Goal: Task Accomplishment & Management: Manage account settings

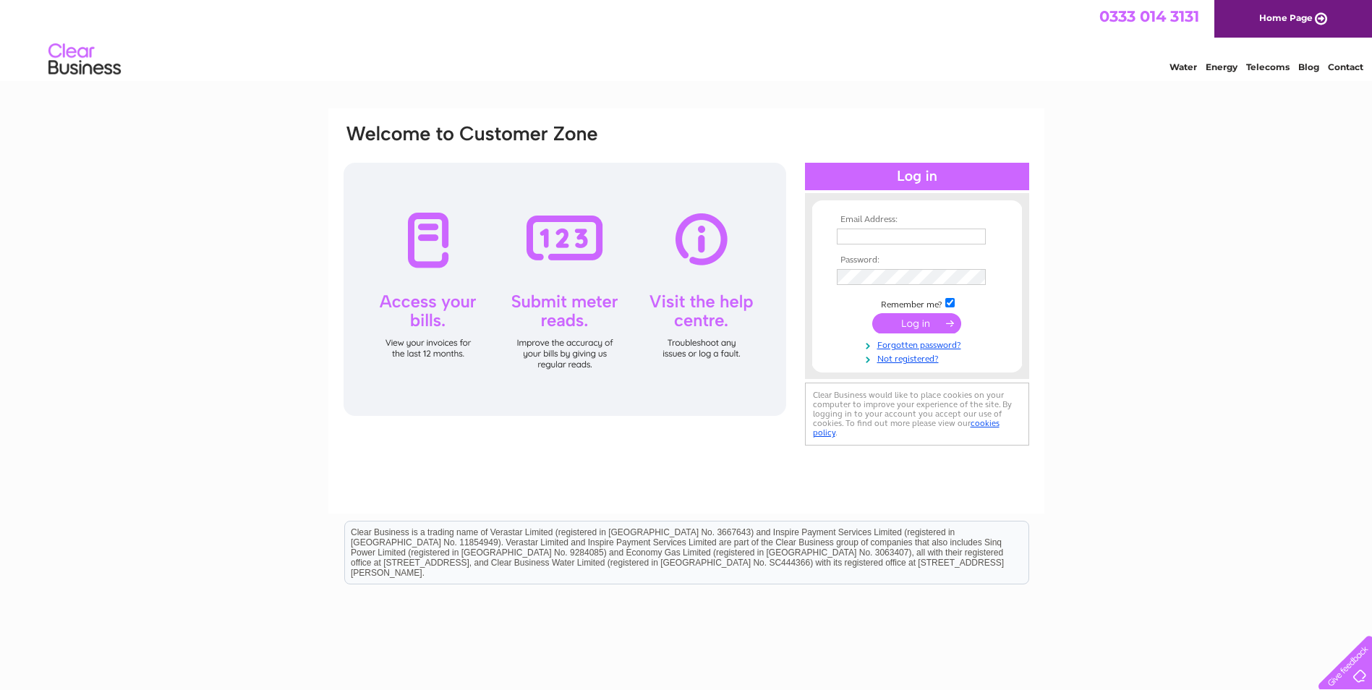
type input "accounts@laneandskillen.co.uk"
click at [914, 320] on input "submit" at bounding box center [916, 323] width 89 height 20
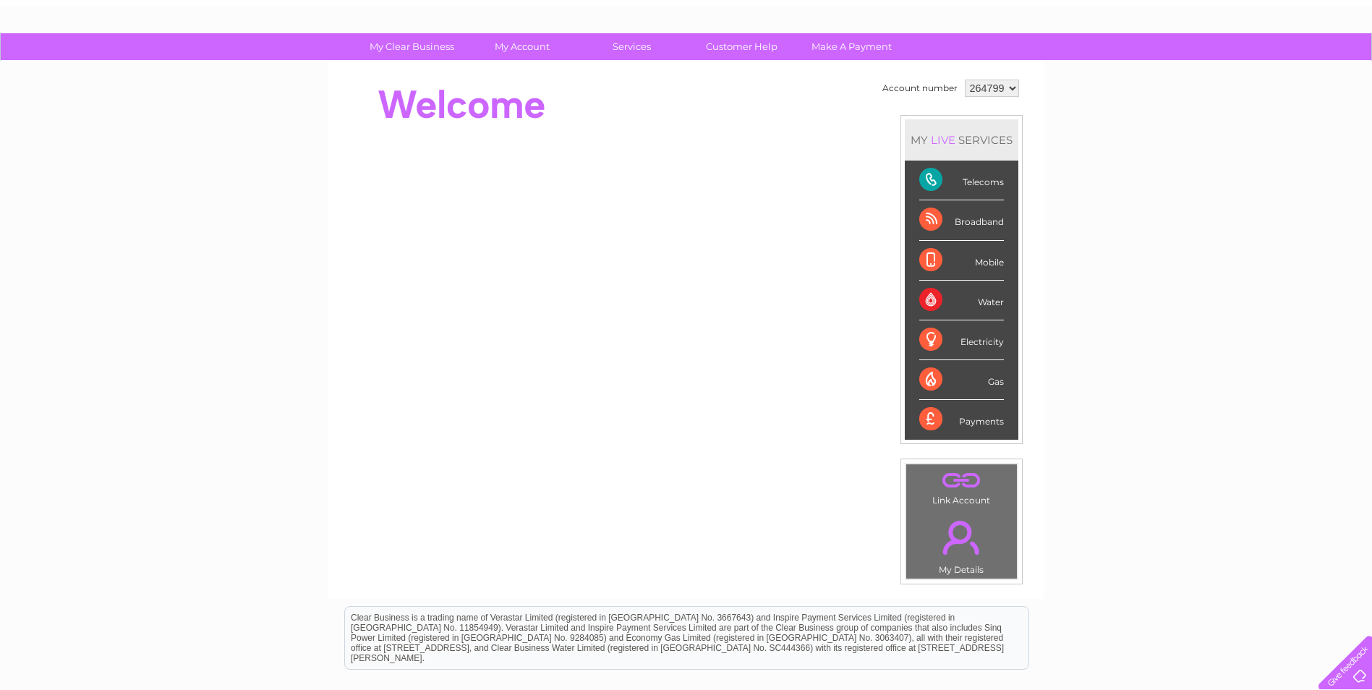
scroll to position [98, 0]
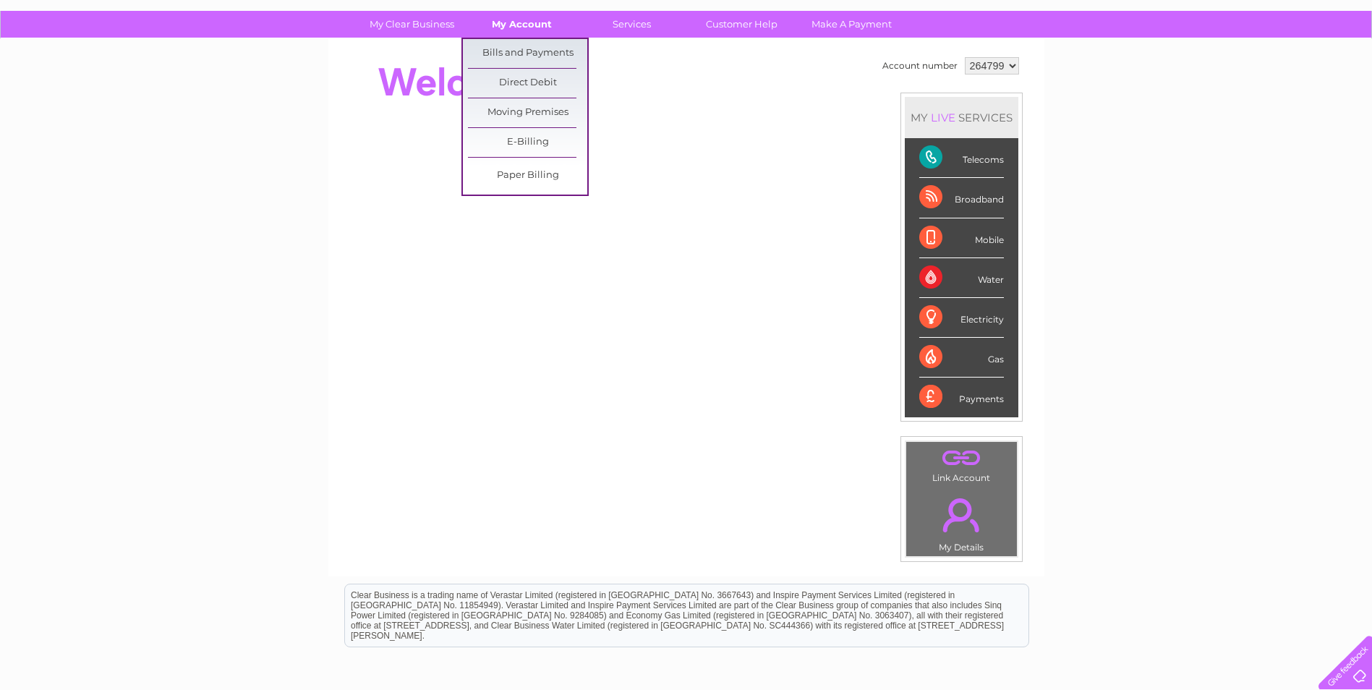
click at [529, 23] on link "My Account" at bounding box center [521, 24] width 119 height 27
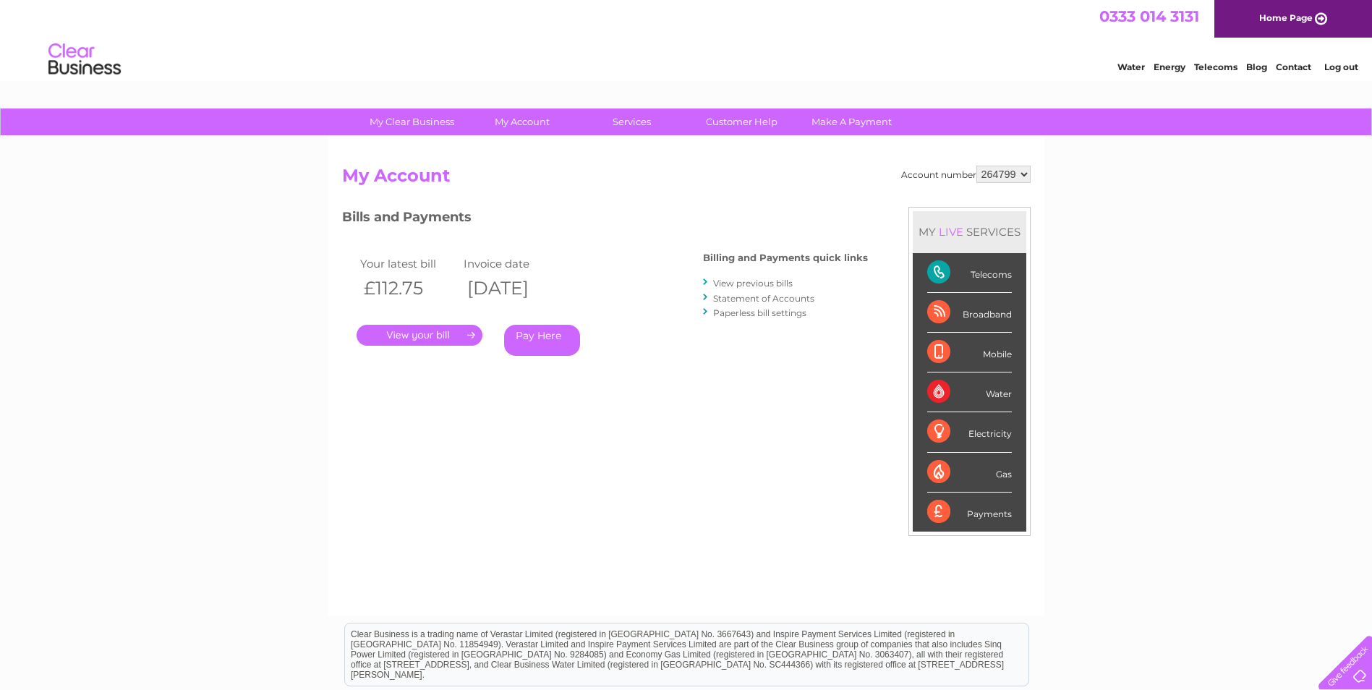
click at [427, 332] on link "." at bounding box center [420, 335] width 126 height 21
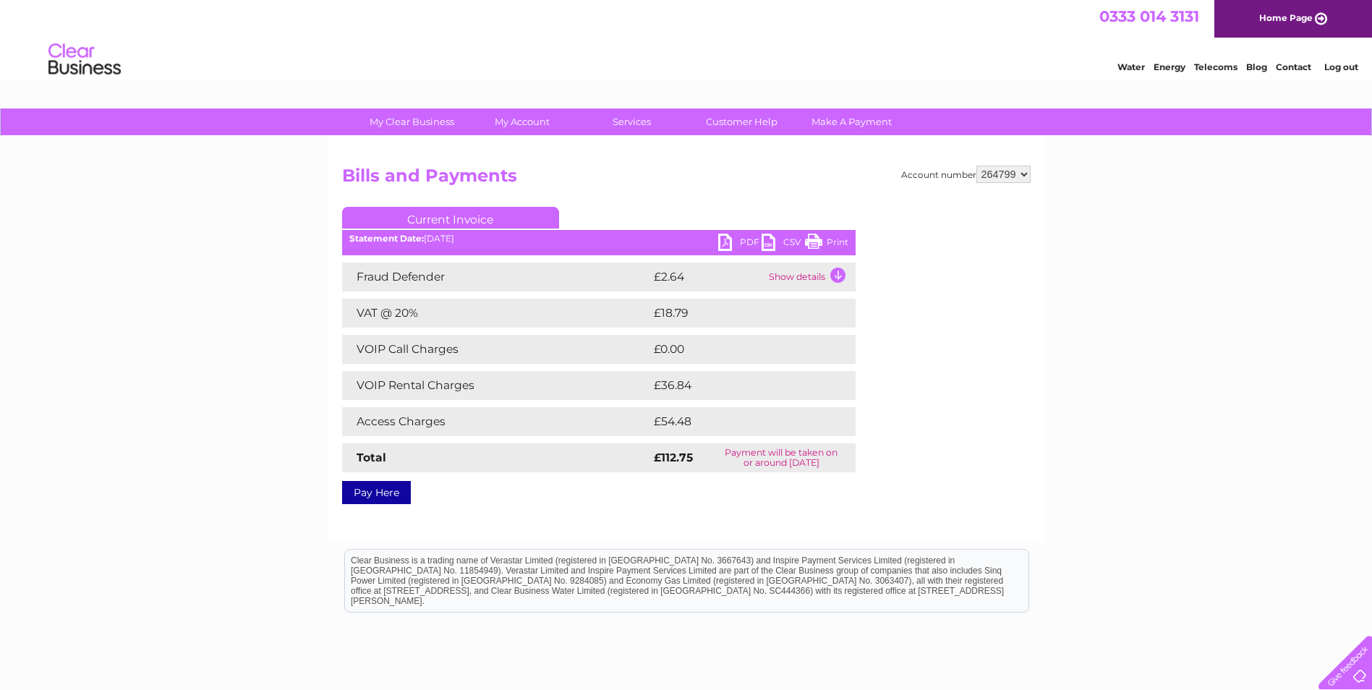
click at [736, 240] on link "PDF" at bounding box center [739, 244] width 43 height 21
